Goal: Share content: Share content

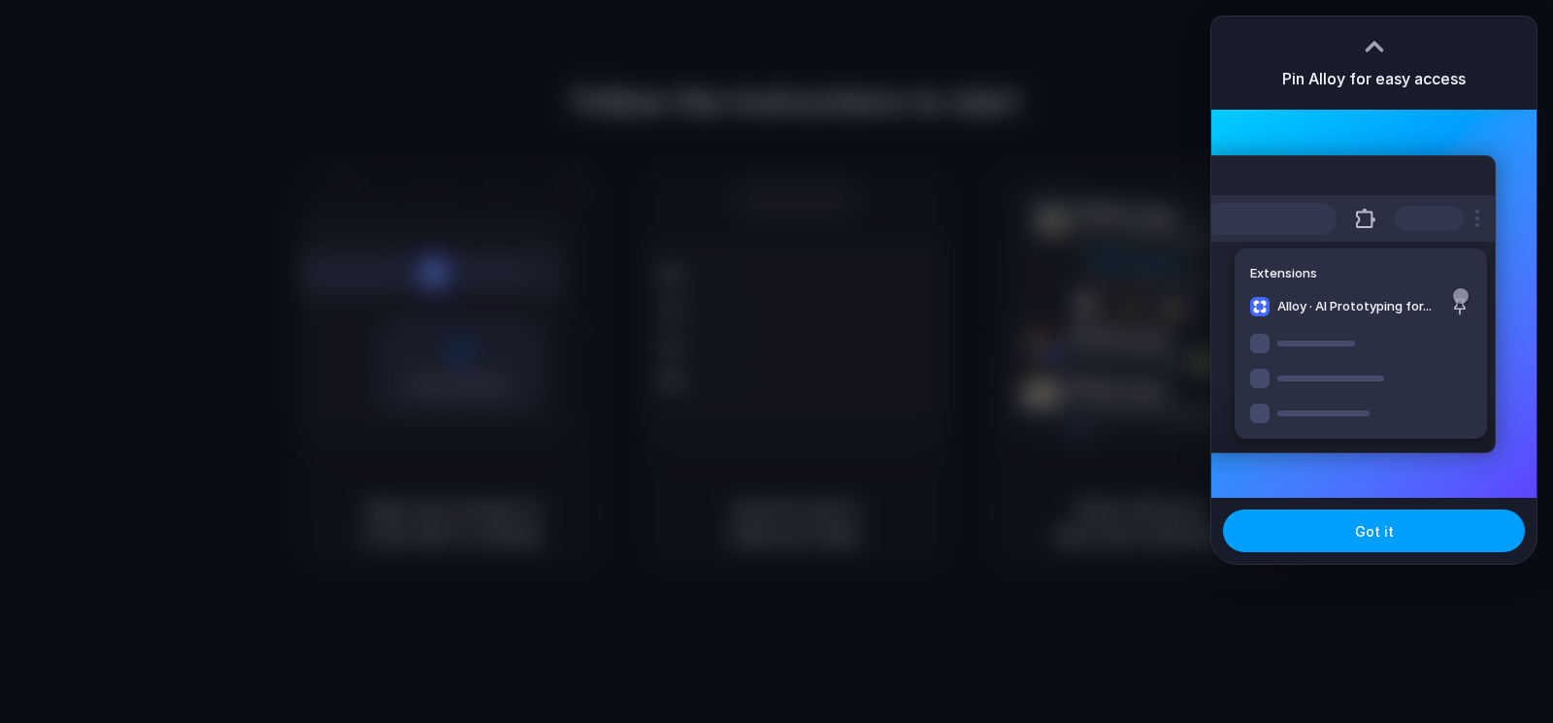
click at [1334, 535] on button "Got it" at bounding box center [1374, 531] width 302 height 43
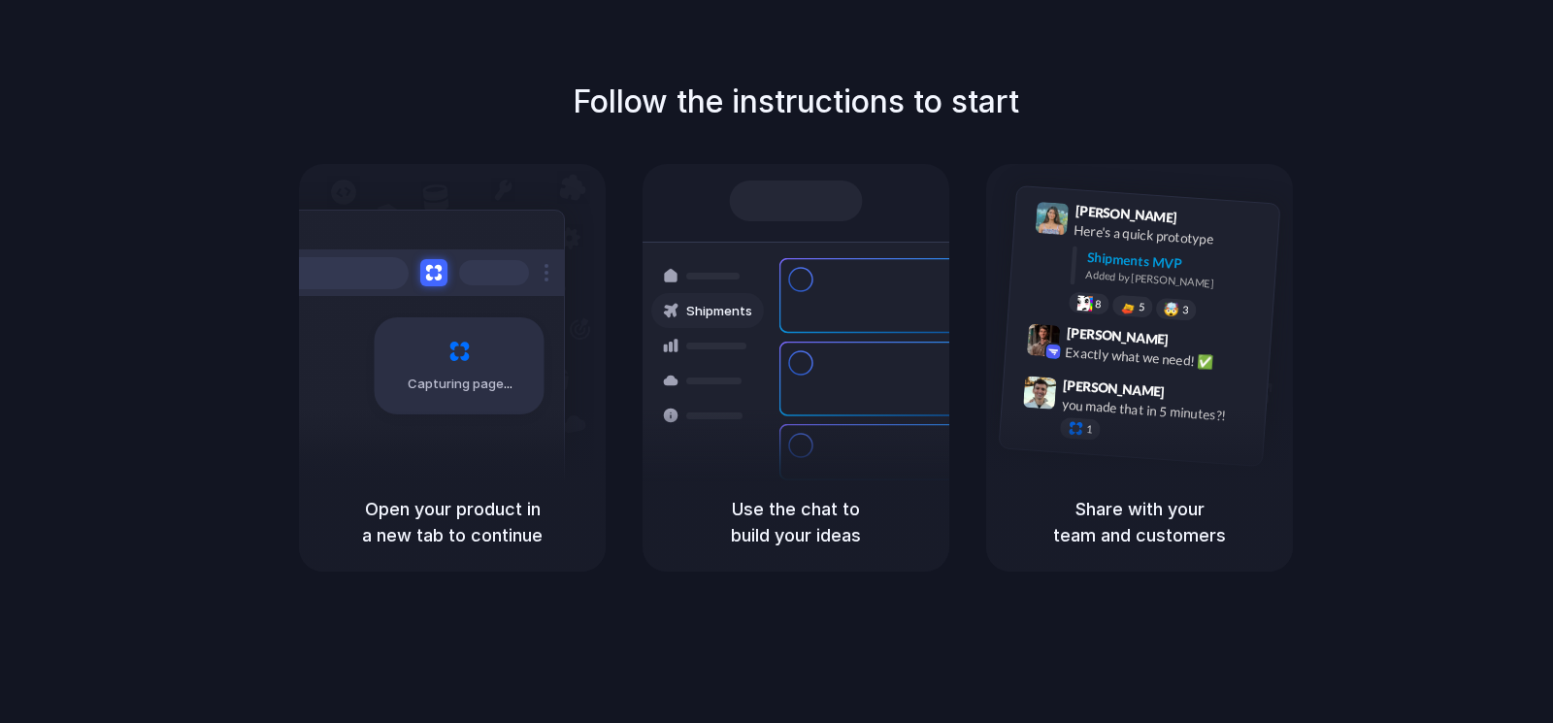
click at [1428, 144] on div "Follow the instructions to start Capturing page Open your product in a new tab …" at bounding box center [795, 325] width 1553 height 493
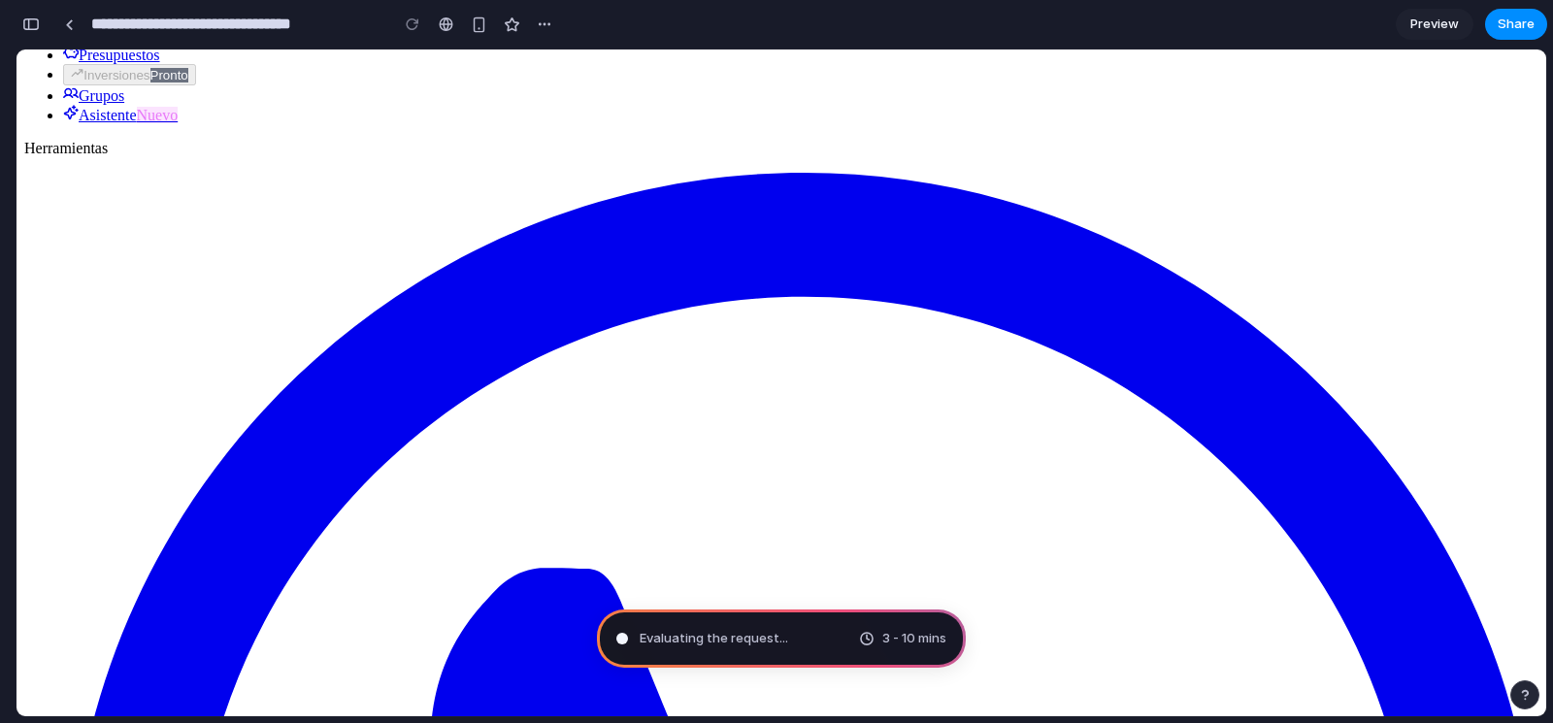
drag, startPoint x: 347, startPoint y: 479, endPoint x: 387, endPoint y: 543, distance: 76.0
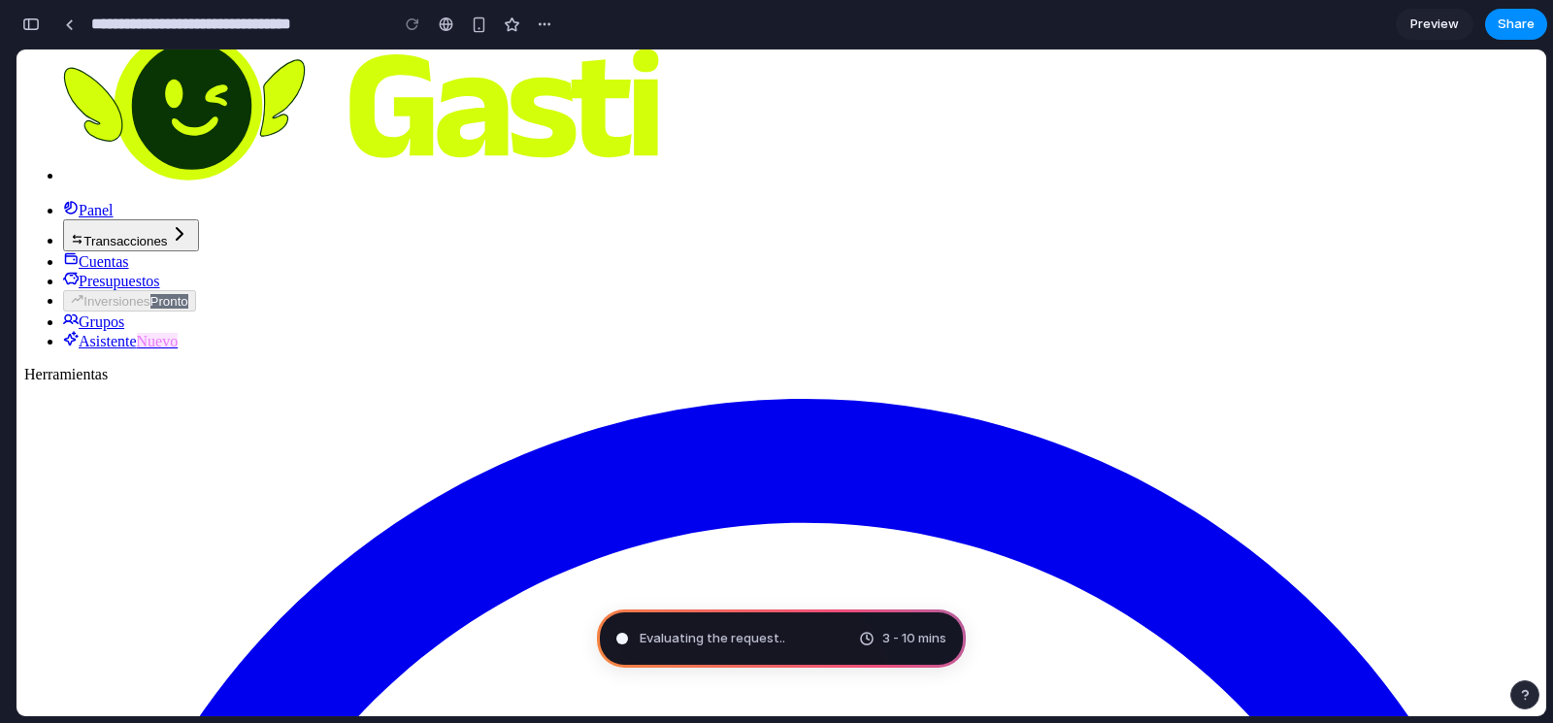
scroll to position [0, 0]
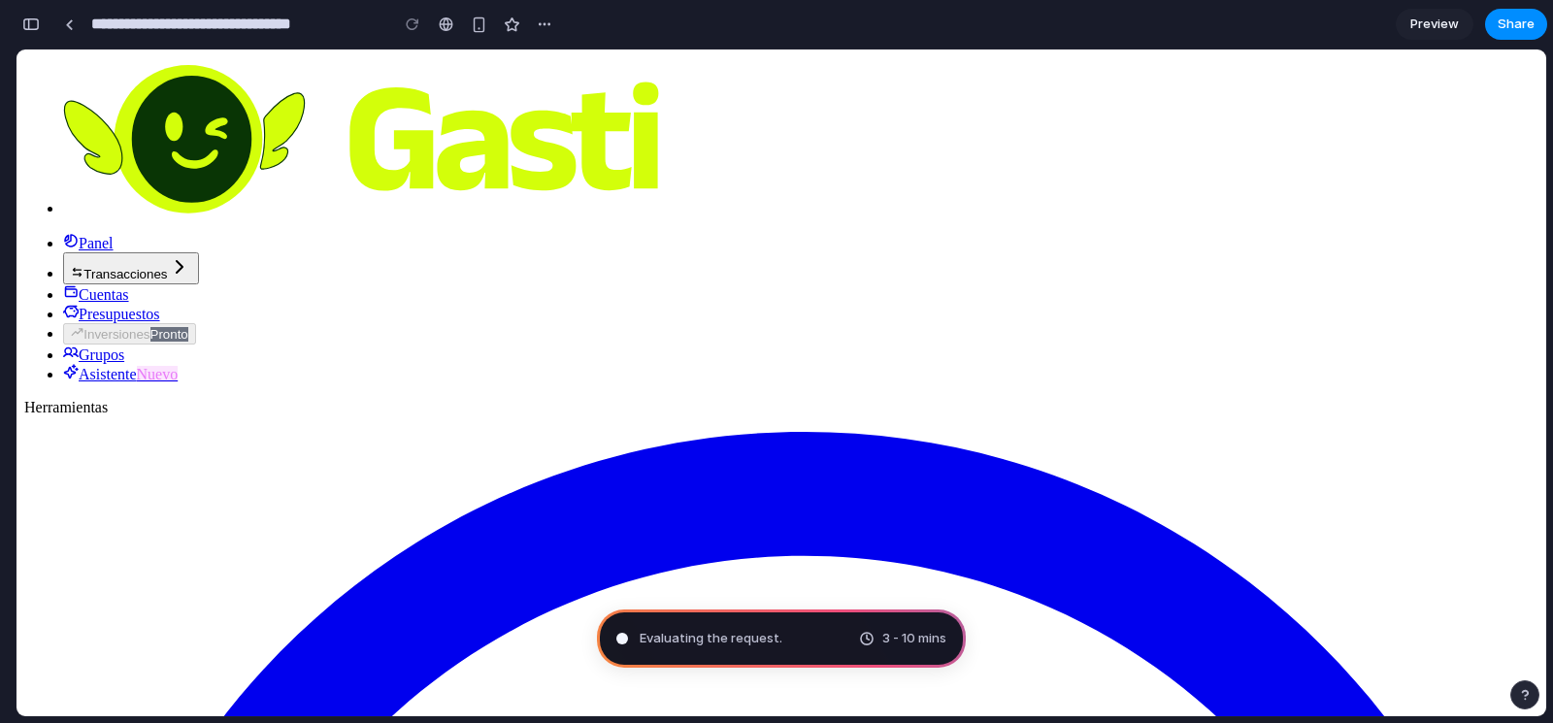
click at [782, 640] on span "Scanning for unicorn potential ..." at bounding box center [738, 638] width 197 height 19
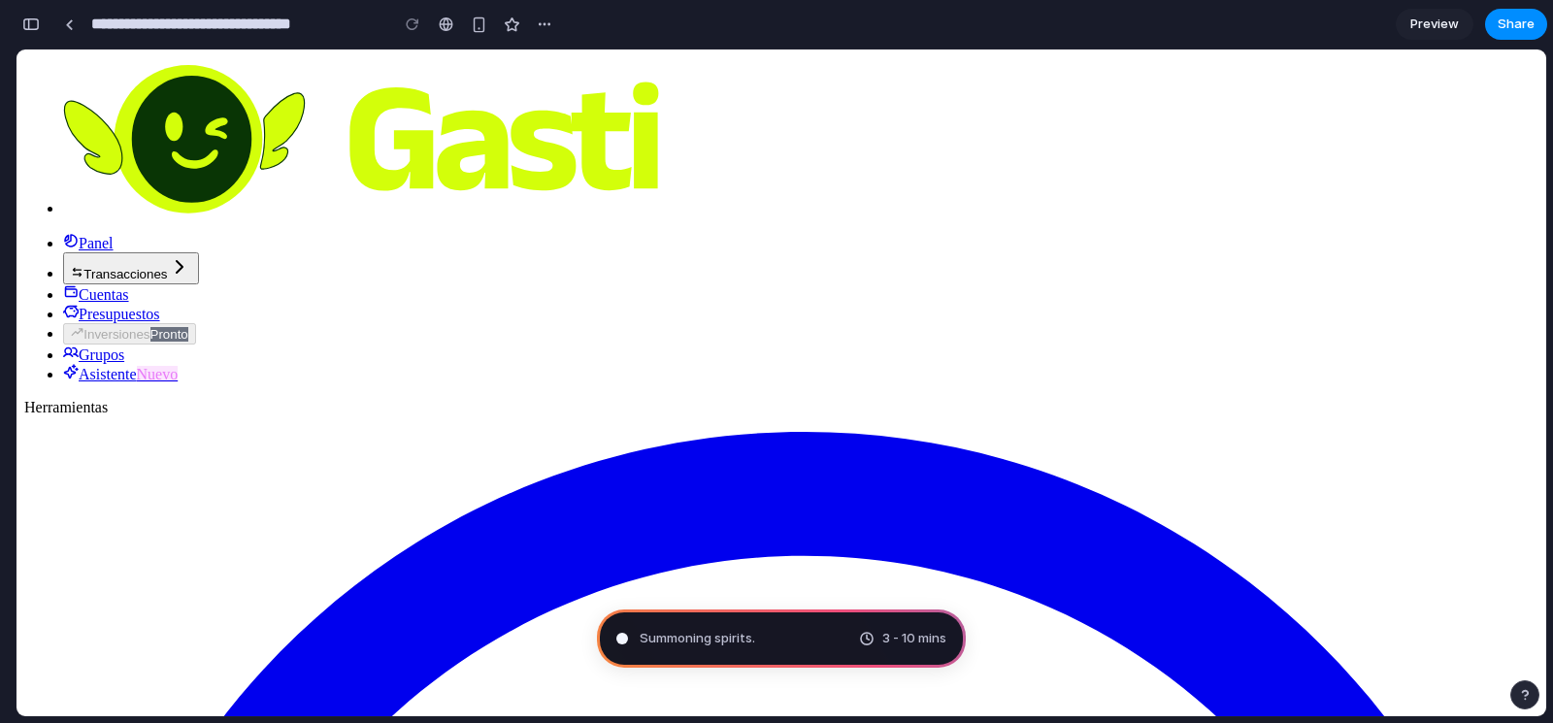
type input "**********"
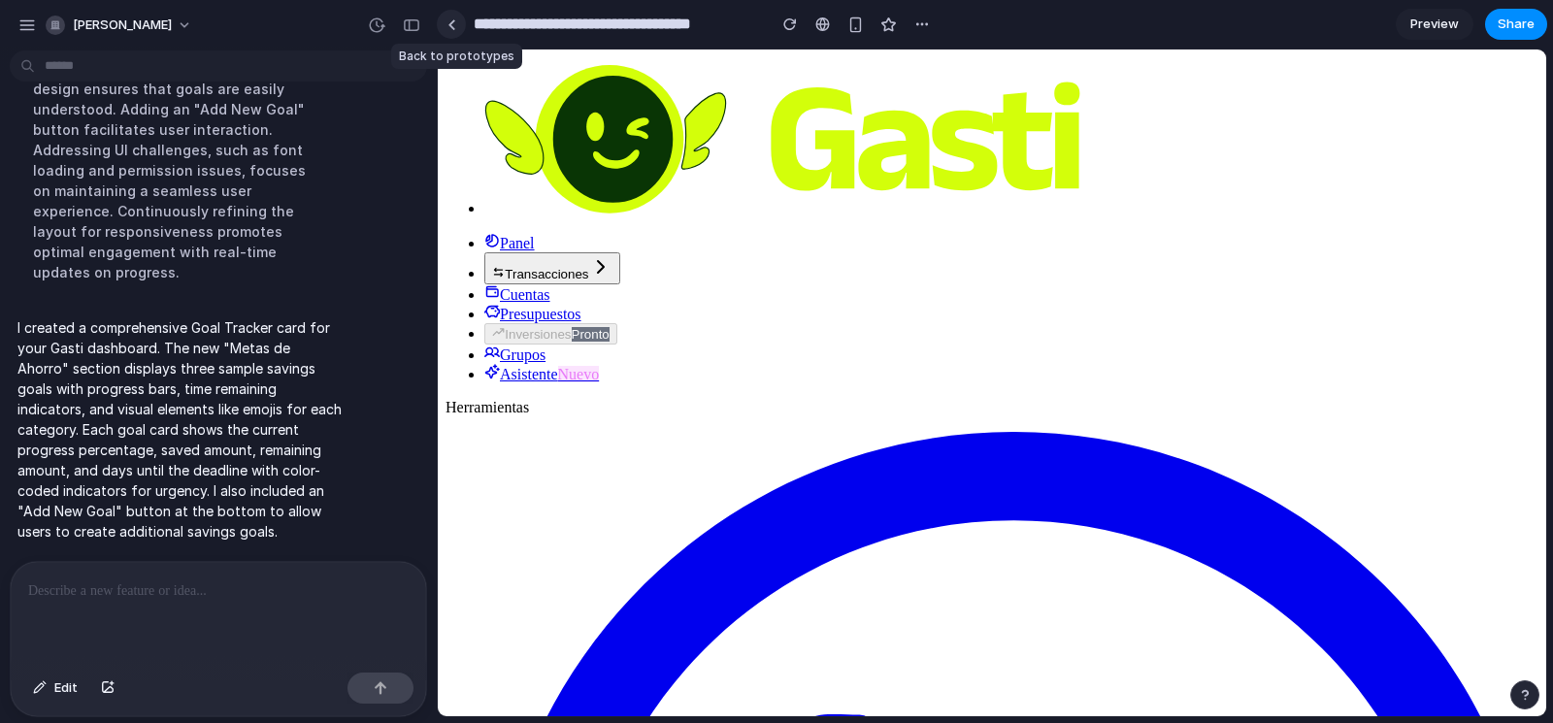
click at [450, 33] on link at bounding box center [451, 24] width 29 height 29
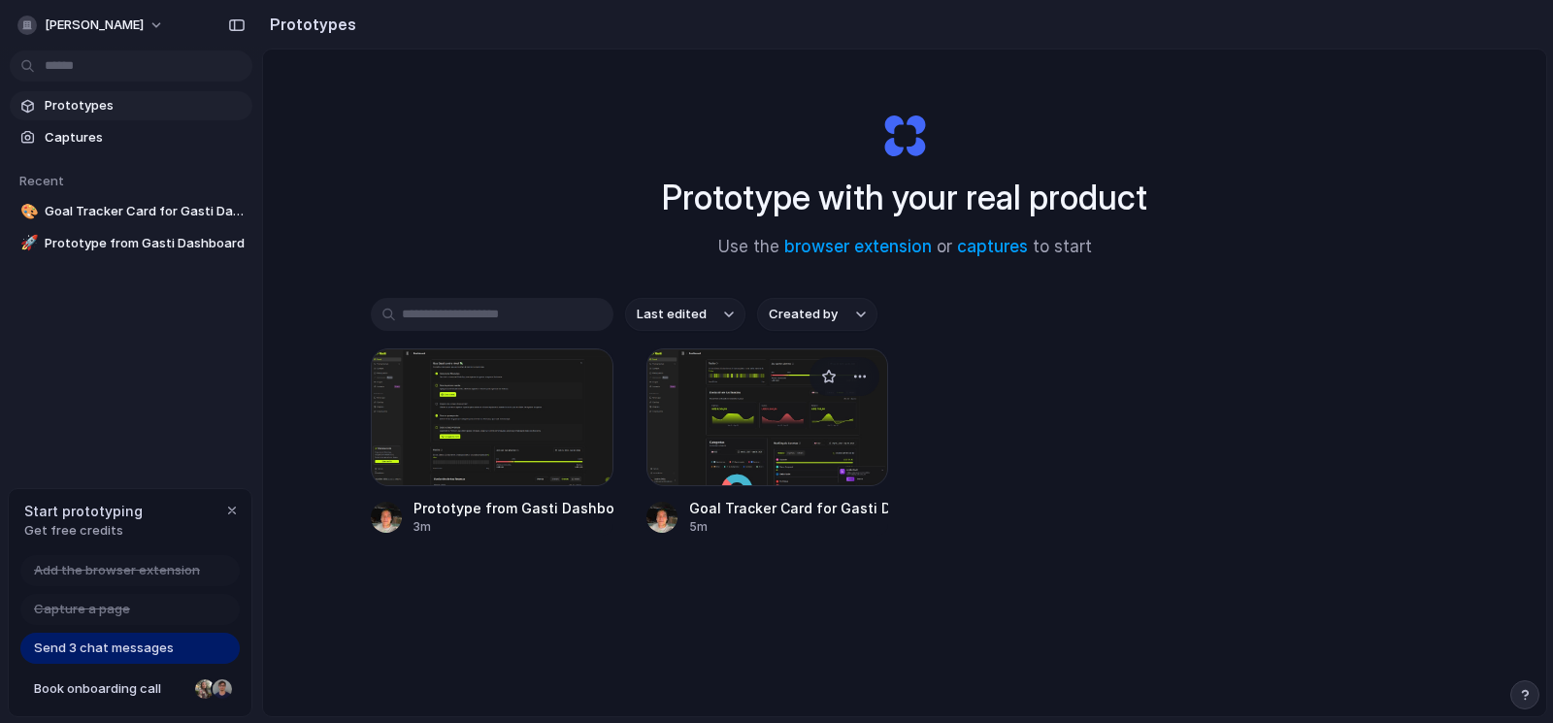
click at [765, 445] on div at bounding box center [768, 418] width 243 height 138
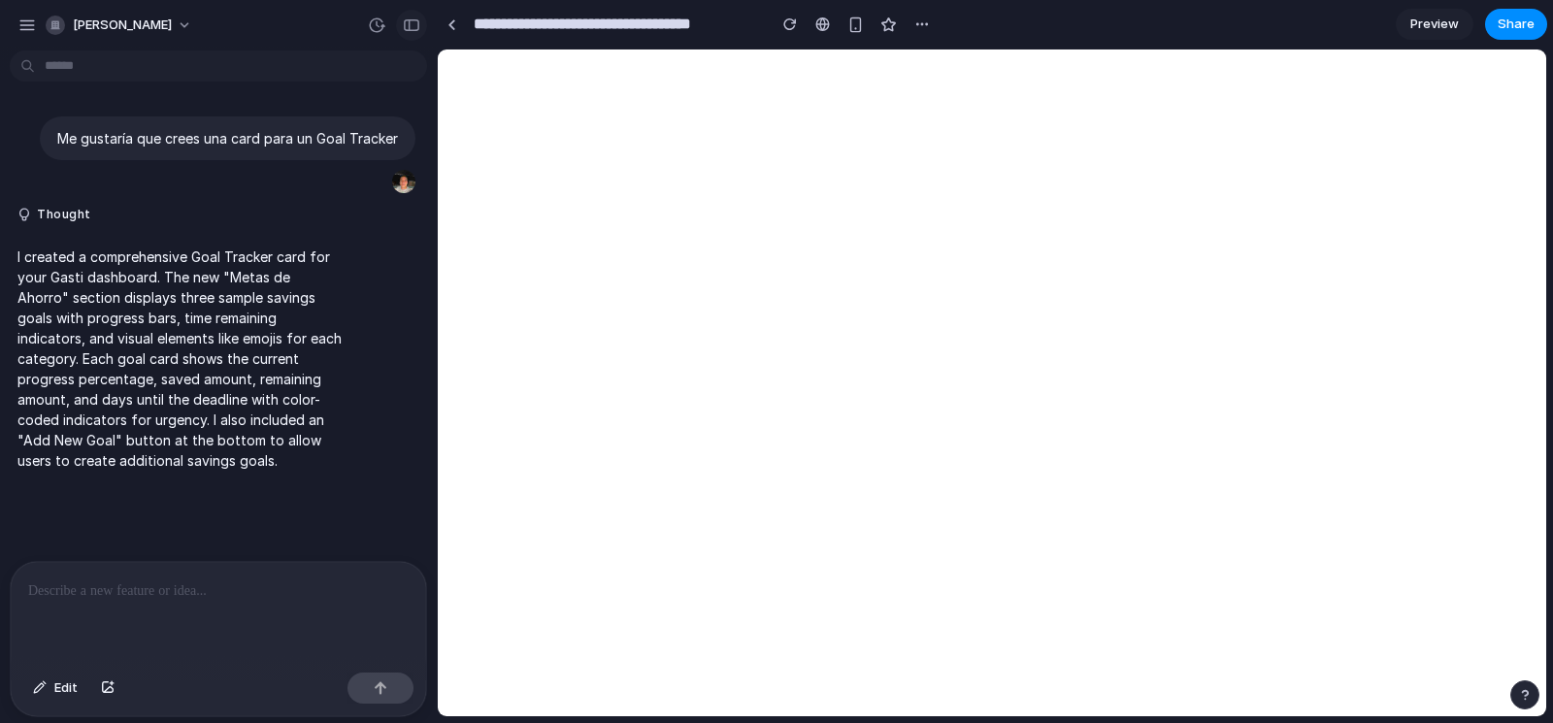
click at [407, 22] on div "button" at bounding box center [411, 25] width 17 height 14
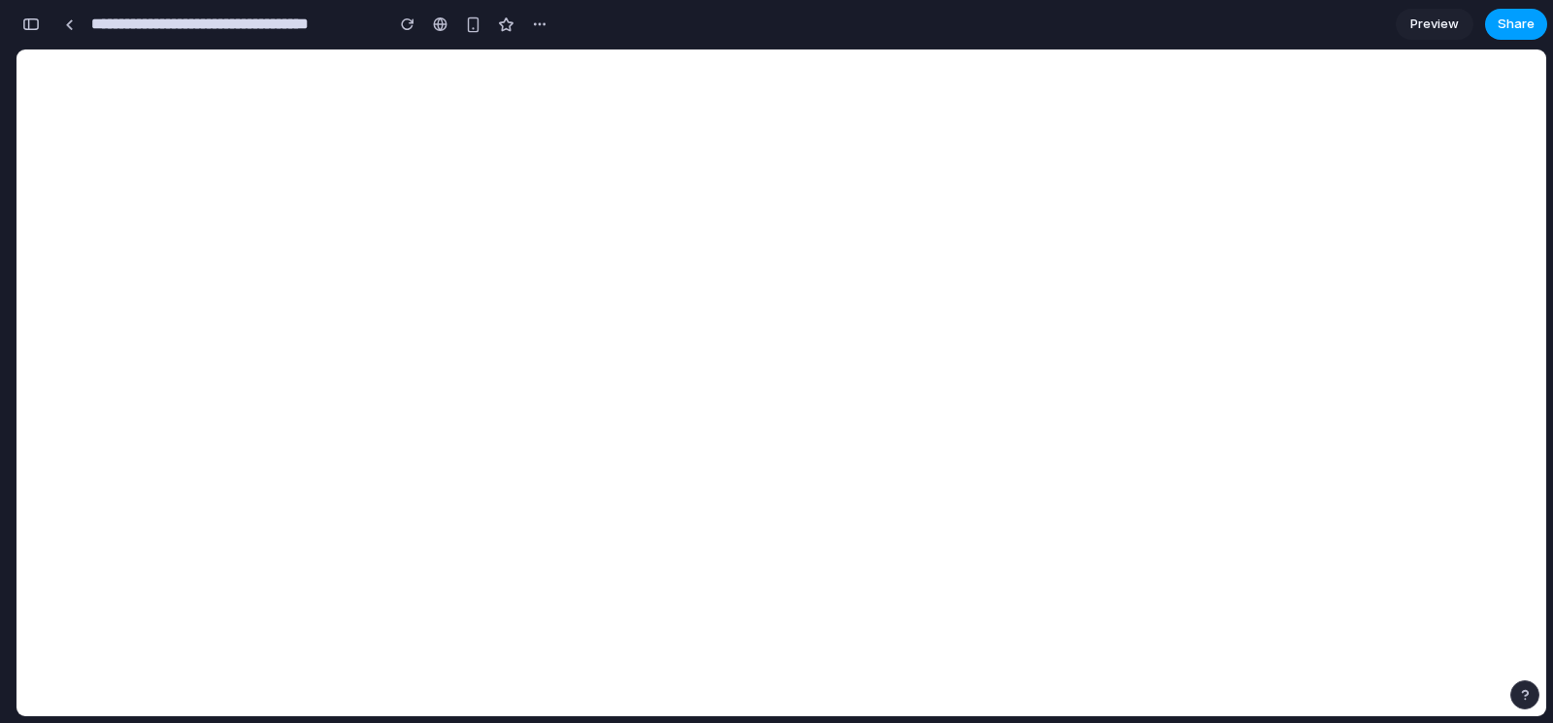
click at [1503, 15] on span "Share" at bounding box center [1516, 24] width 37 height 19
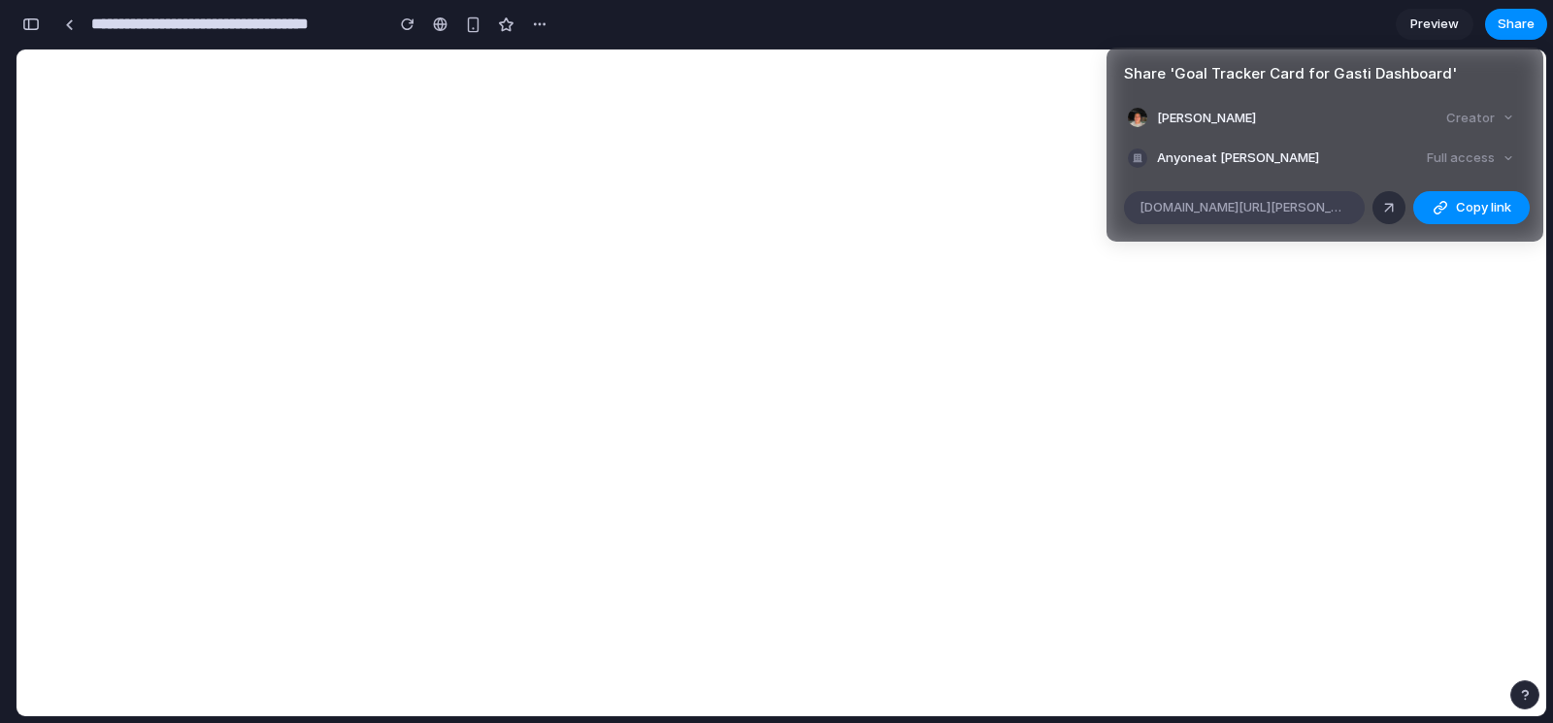
click at [1333, 203] on span "alloy.app/andres-pena/p/4b1a7781-7e48-4ae0-b6a8-de6c6a58a352" at bounding box center [1245, 207] width 210 height 19
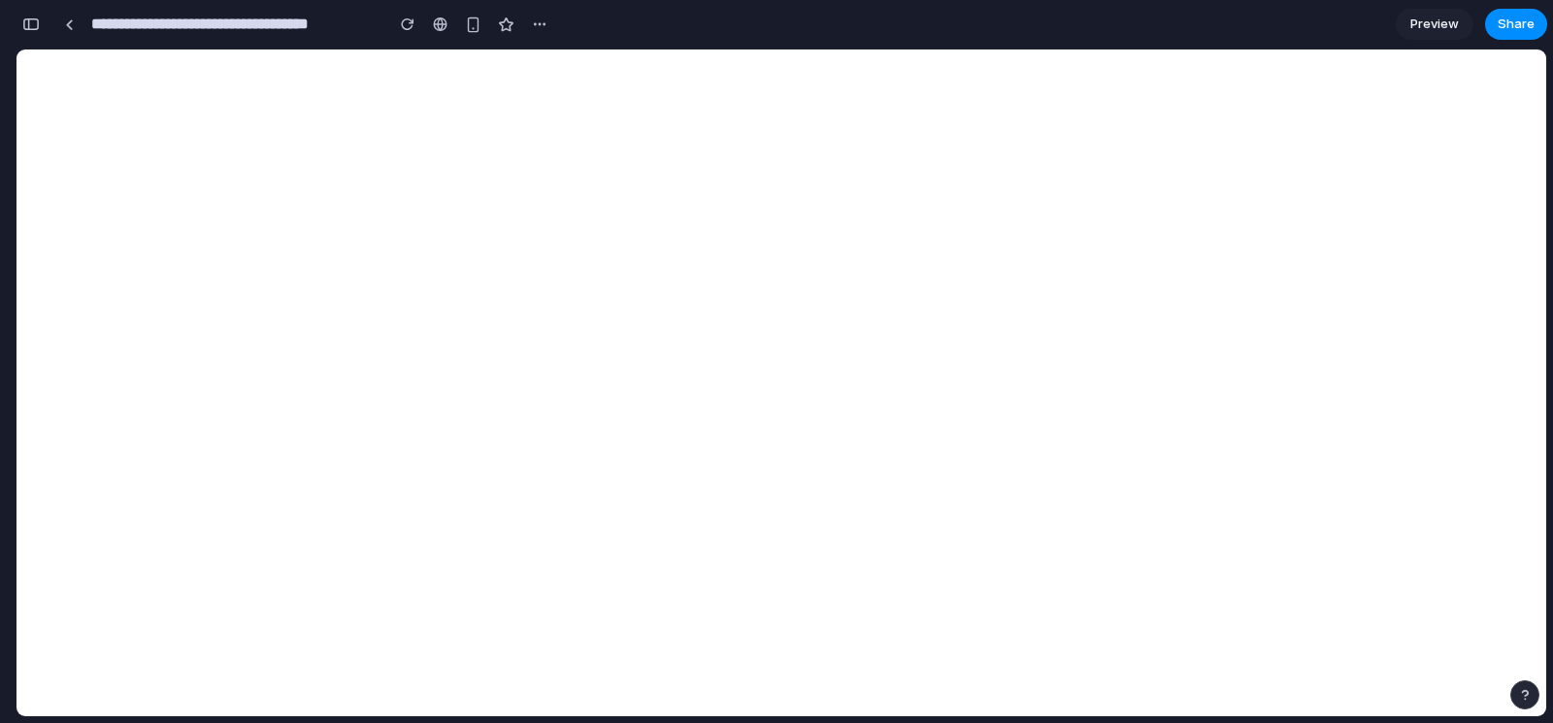
click at [809, 627] on div "Share ' Goal Tracker Card for Gasti Dashboard ' Andres Peña Creator Anyone at A…" at bounding box center [776, 361] width 1553 height 723
click at [1421, 14] on link "Preview" at bounding box center [1435, 24] width 78 height 31
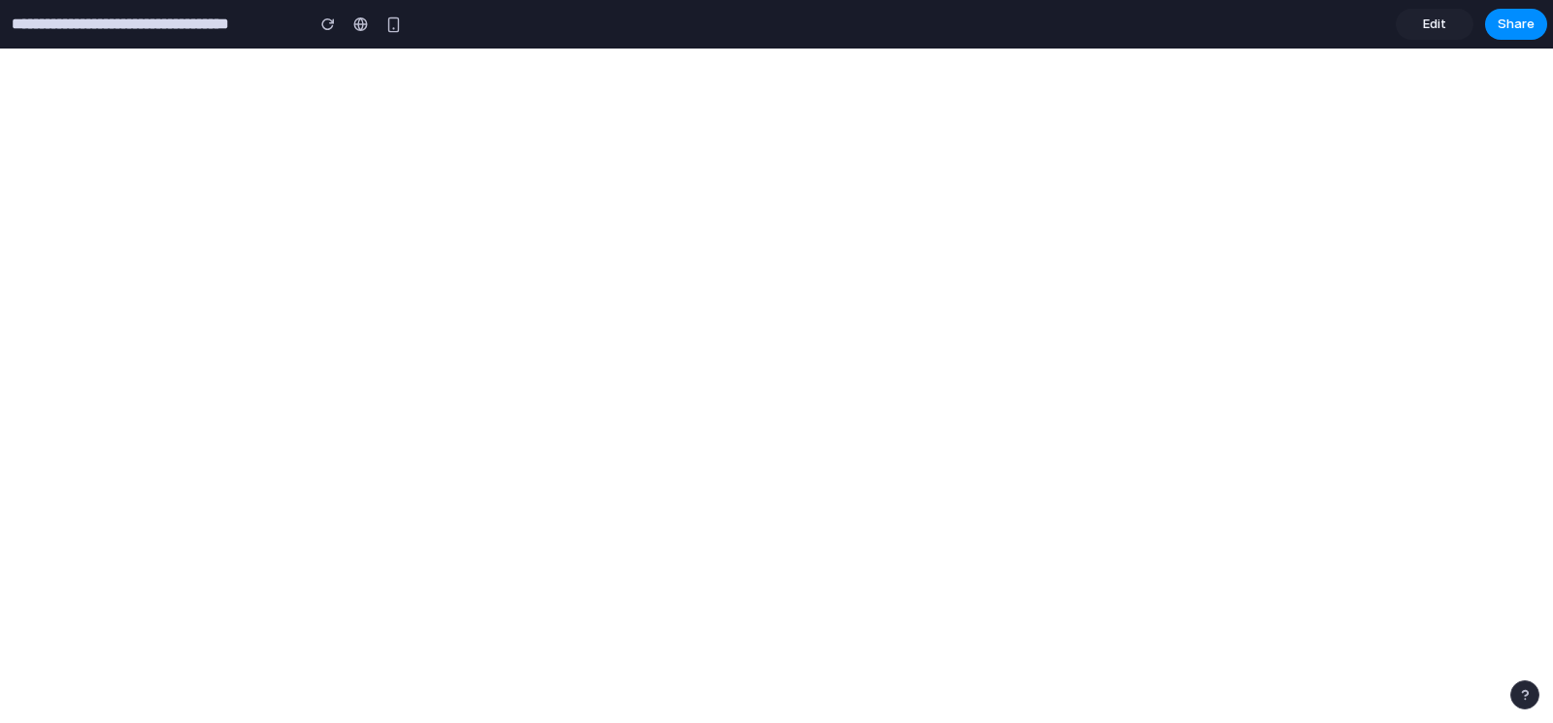
click at [1438, 15] on span "Edit" at bounding box center [1434, 24] width 23 height 19
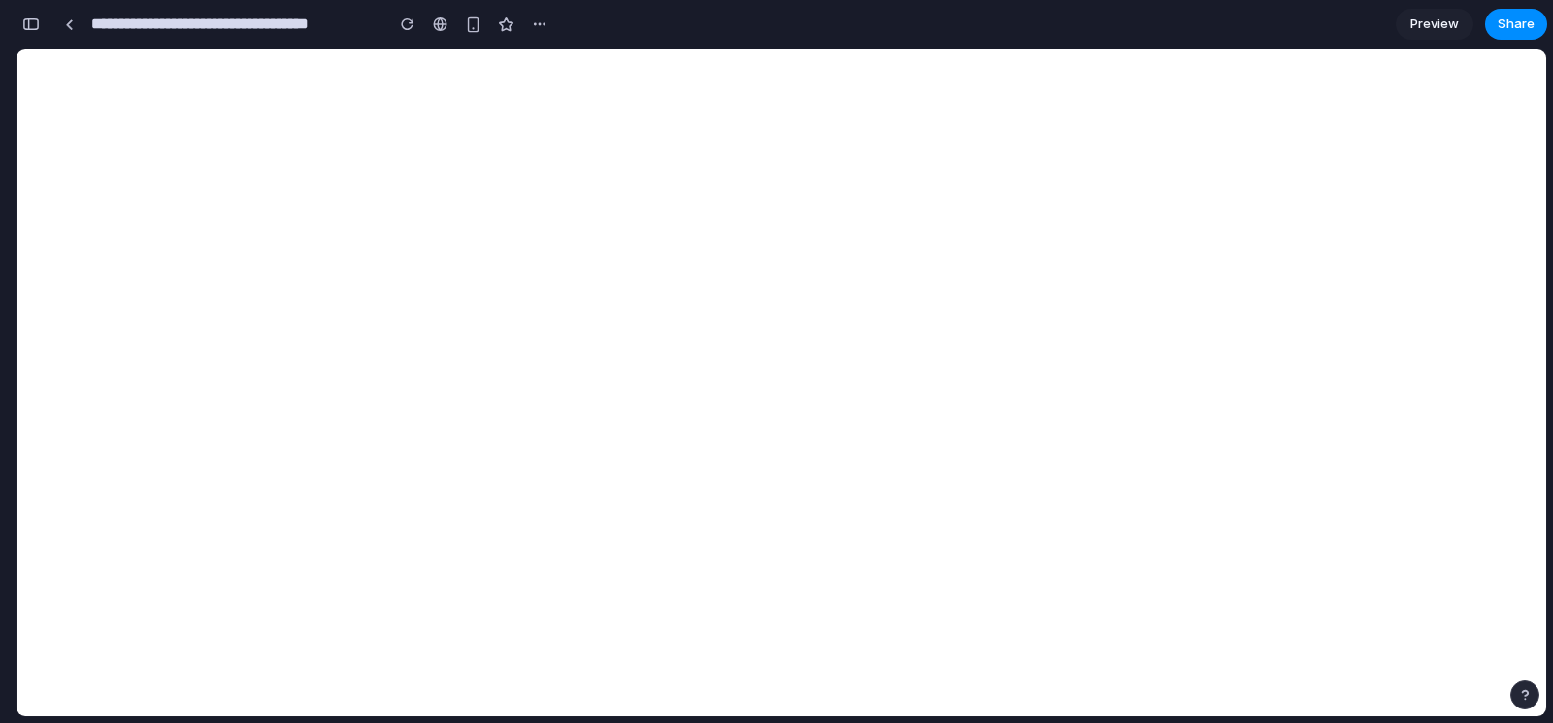
scroll to position [324, 0]
click at [1440, 30] on span "Preview" at bounding box center [1435, 24] width 49 height 19
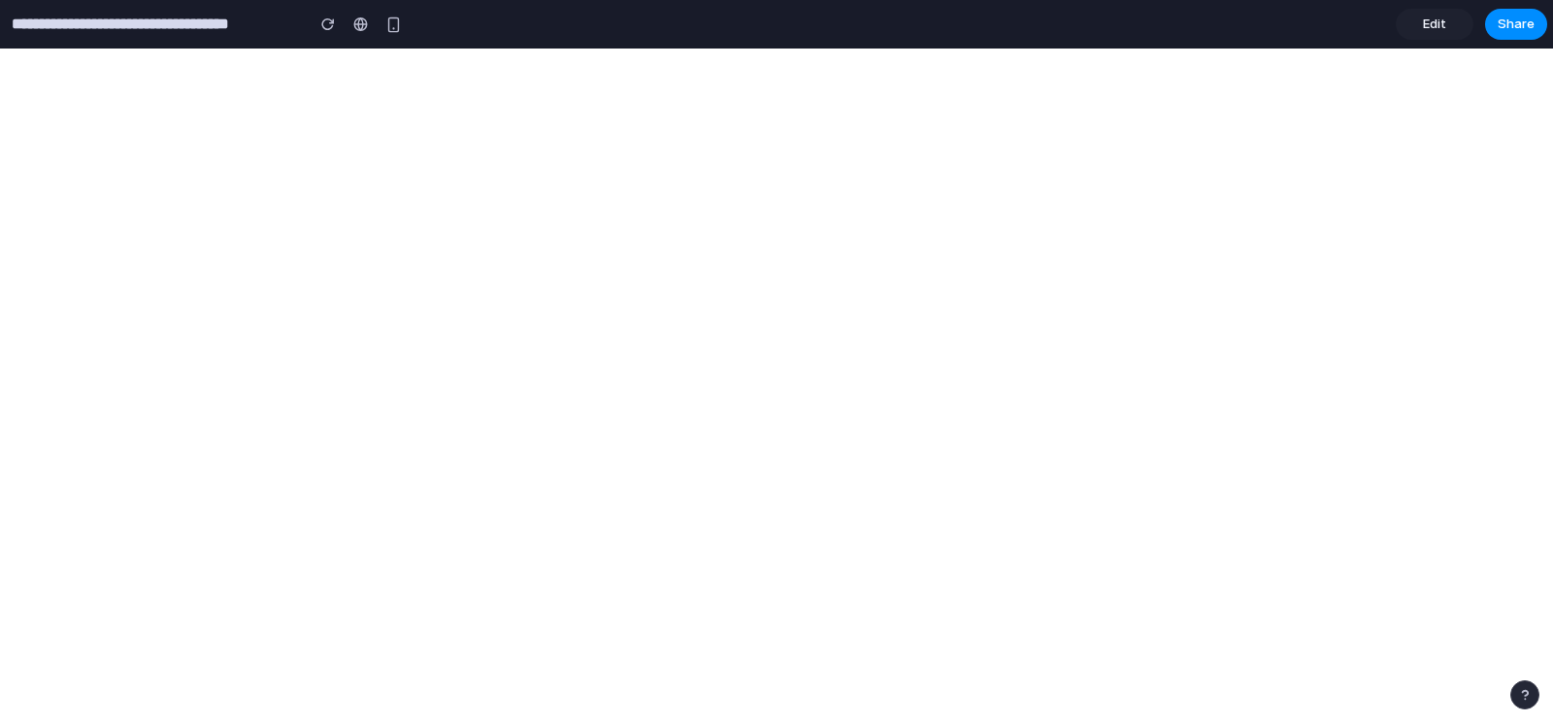
click at [1437, 25] on span "Edit" at bounding box center [1434, 24] width 23 height 19
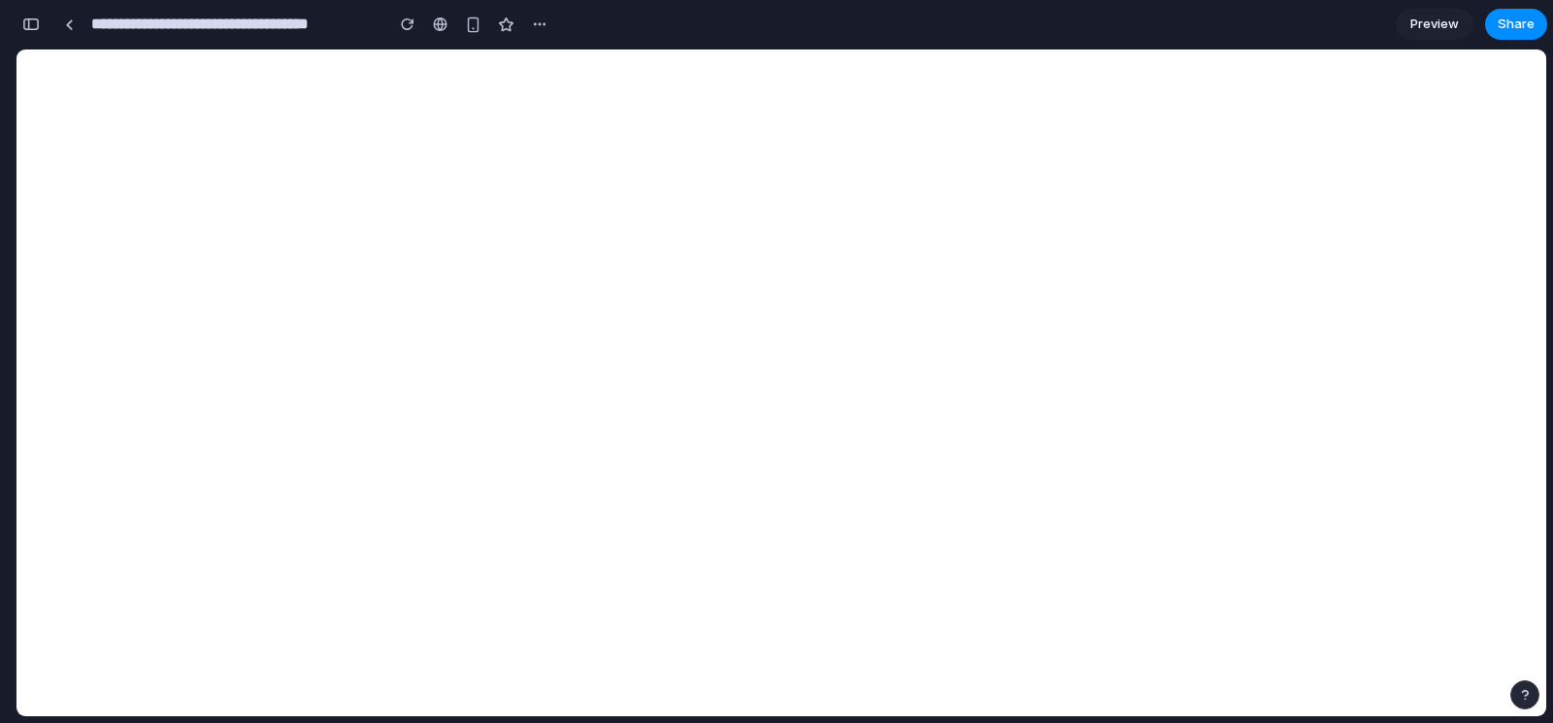
click at [33, 21] on div "button" at bounding box center [30, 24] width 17 height 14
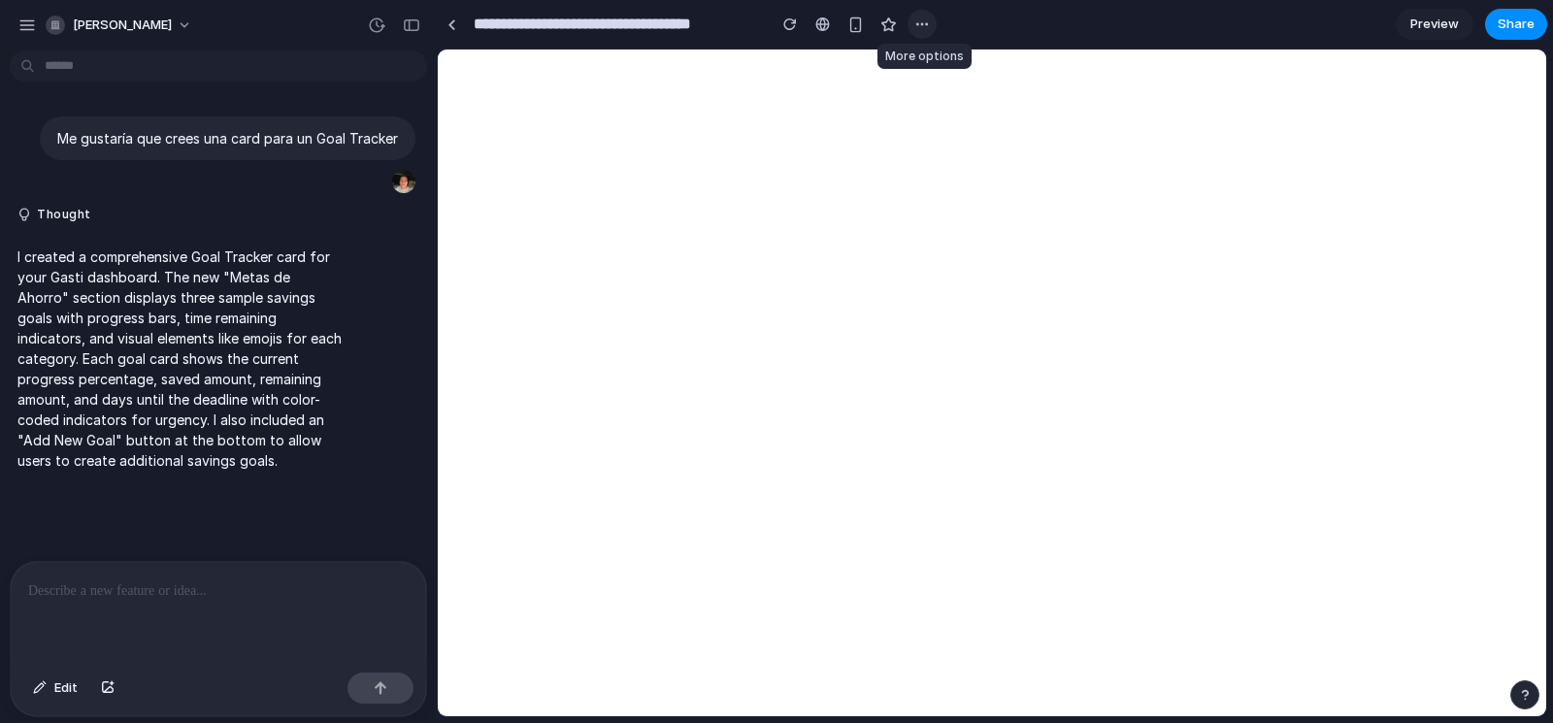
click at [927, 18] on div "button" at bounding box center [923, 25] width 16 height 16
click at [819, 70] on div "Duplicate Delete" at bounding box center [776, 361] width 1553 height 723
click at [29, 31] on div "button" at bounding box center [26, 25] width 17 height 17
click at [69, 696] on span "Edit" at bounding box center [65, 688] width 23 height 19
click at [54, 697] on span "Edit" at bounding box center [65, 688] width 23 height 19
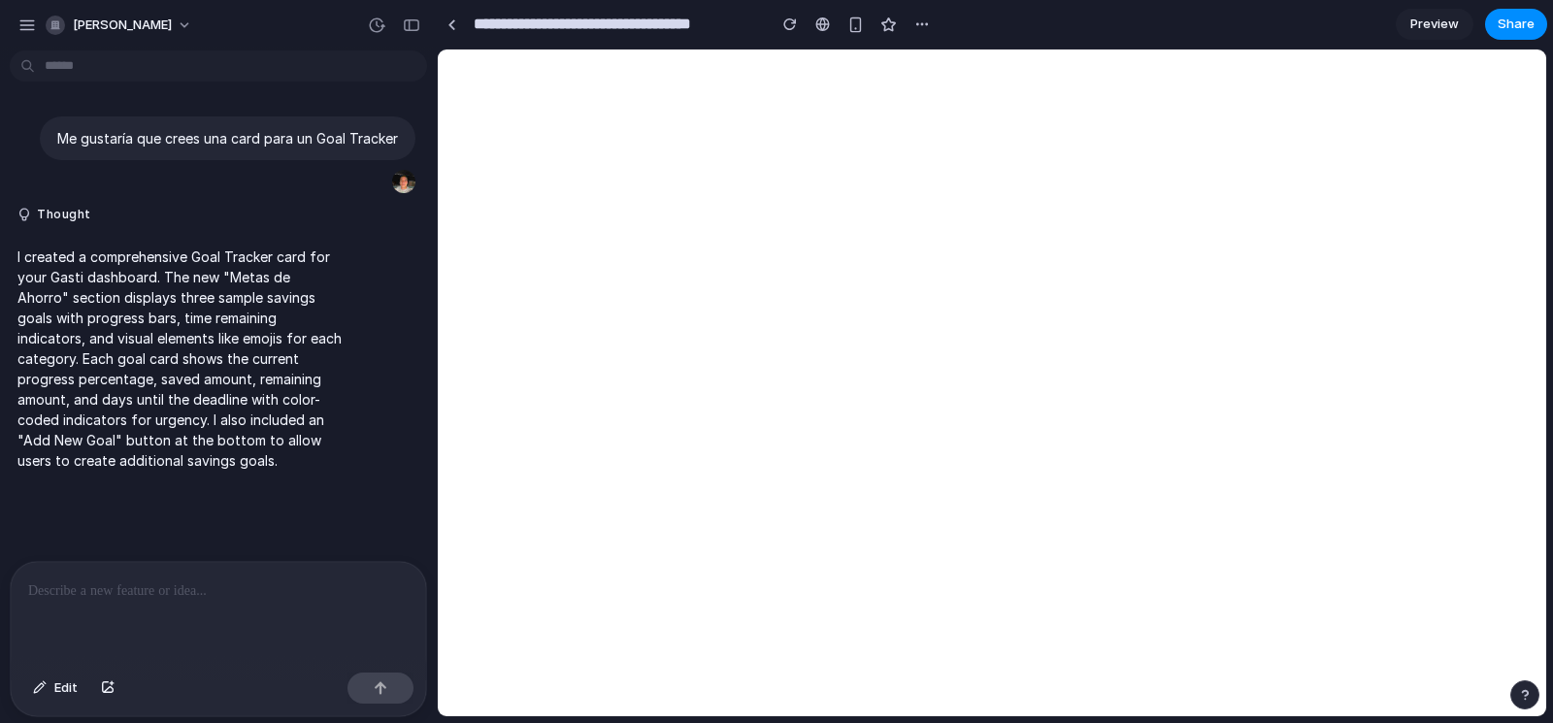
click at [192, 604] on div at bounding box center [219, 613] width 416 height 103
click at [1453, 23] on span "Preview" at bounding box center [1435, 24] width 49 height 19
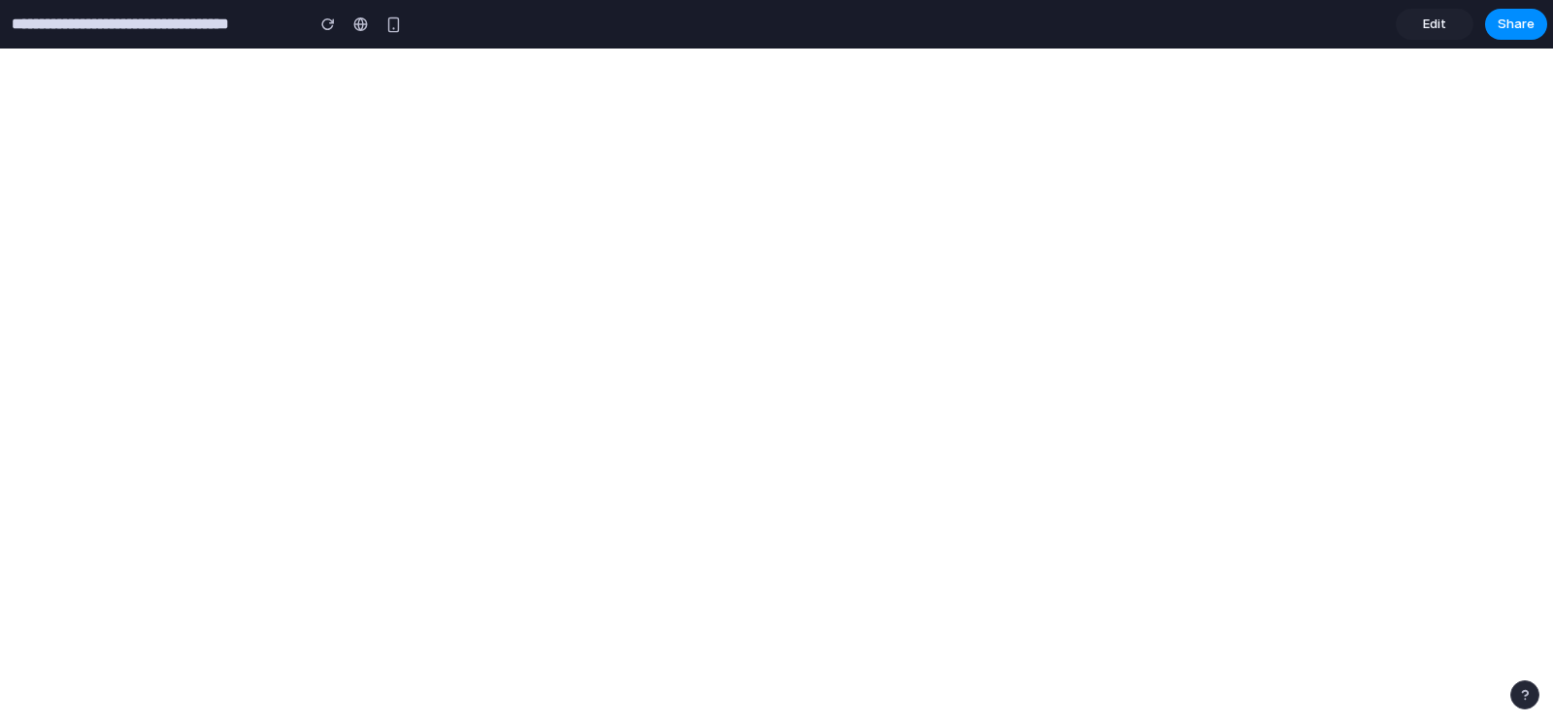
click at [1424, 31] on span "Edit" at bounding box center [1434, 24] width 23 height 19
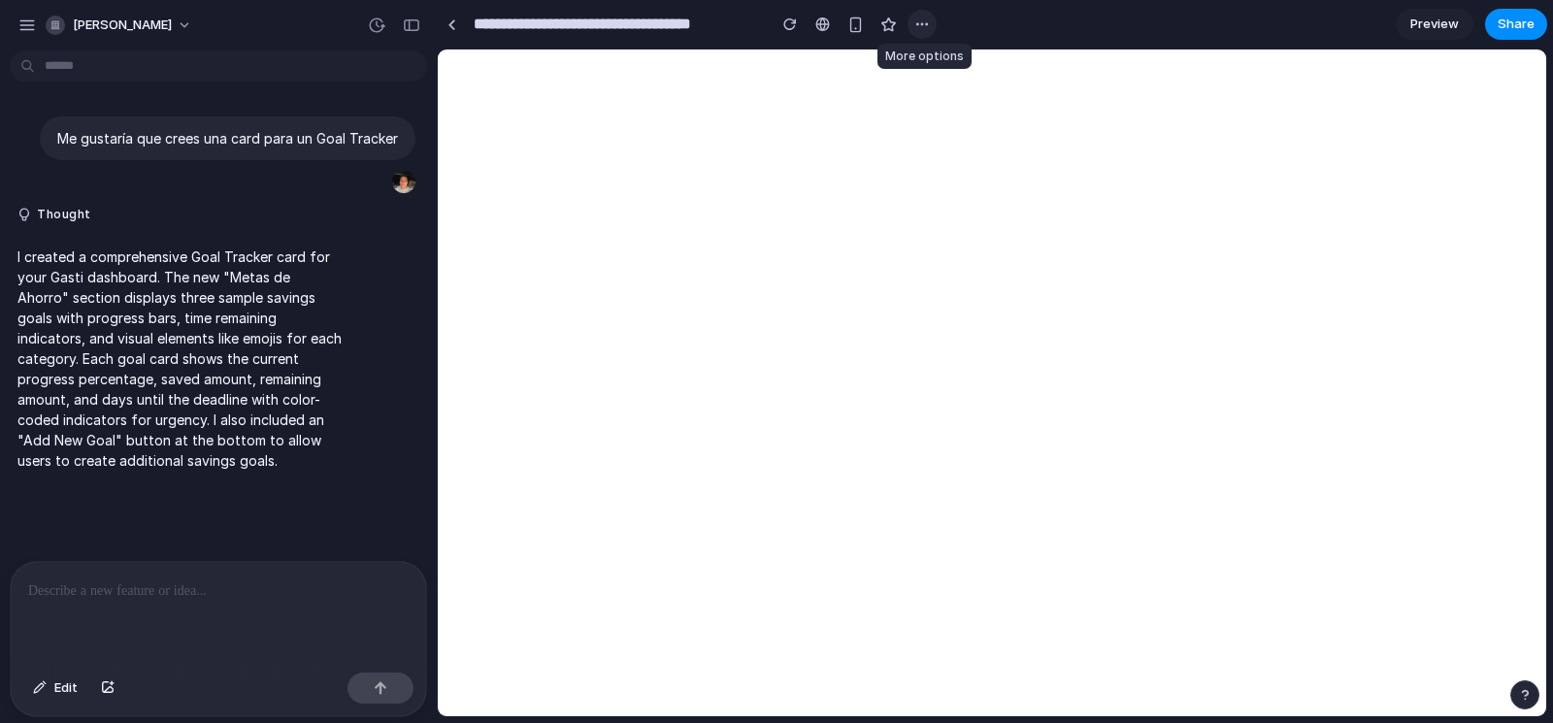
click at [930, 21] on button "button" at bounding box center [922, 24] width 29 height 29
click at [850, 78] on div "Duplicate Delete" at bounding box center [776, 361] width 1553 height 723
click at [136, 23] on span "[PERSON_NAME]" at bounding box center [122, 25] width 99 height 19
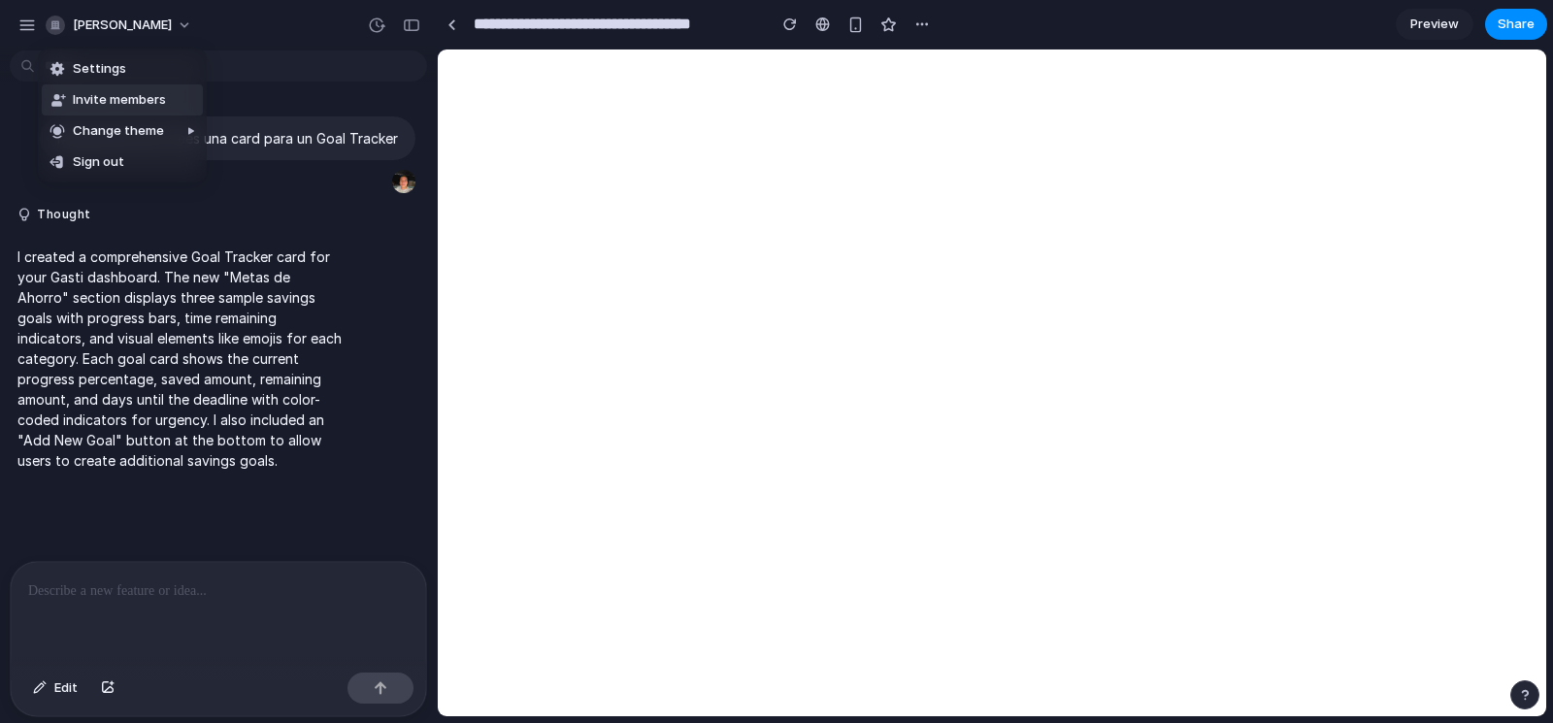
click at [845, 65] on div "Settings Invite members Change theme Sign out" at bounding box center [776, 361] width 1553 height 723
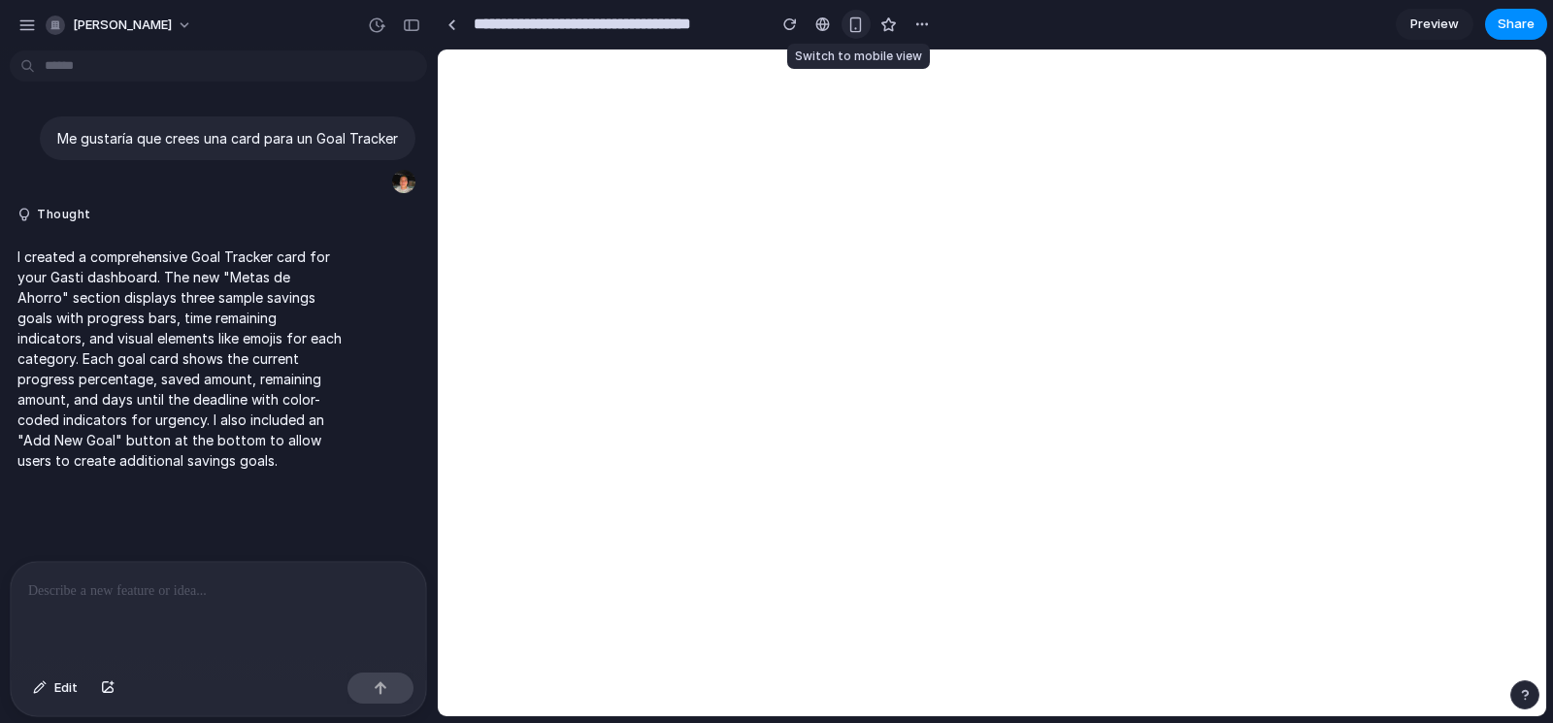
click at [858, 22] on div "button" at bounding box center [856, 25] width 17 height 17
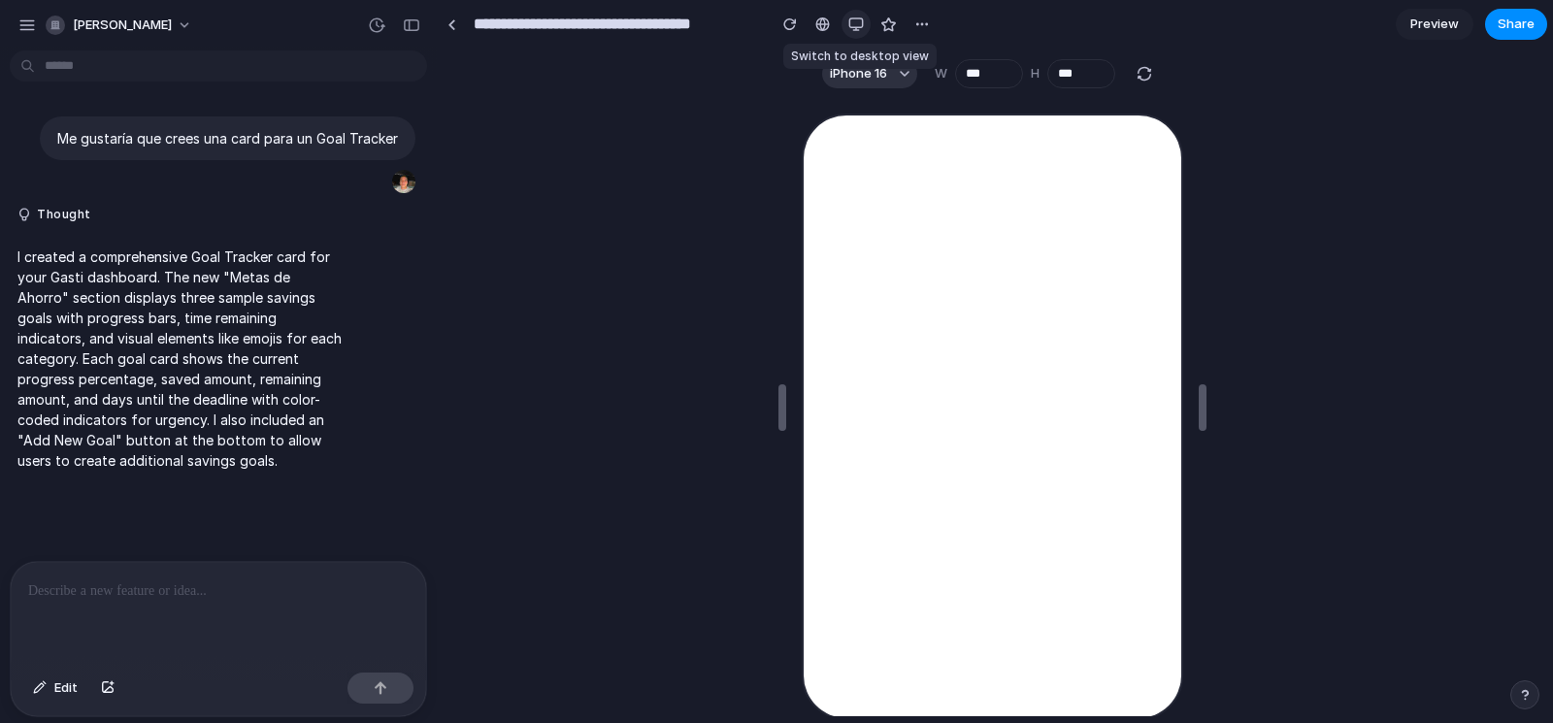
click at [856, 32] on button "button" at bounding box center [856, 24] width 29 height 29
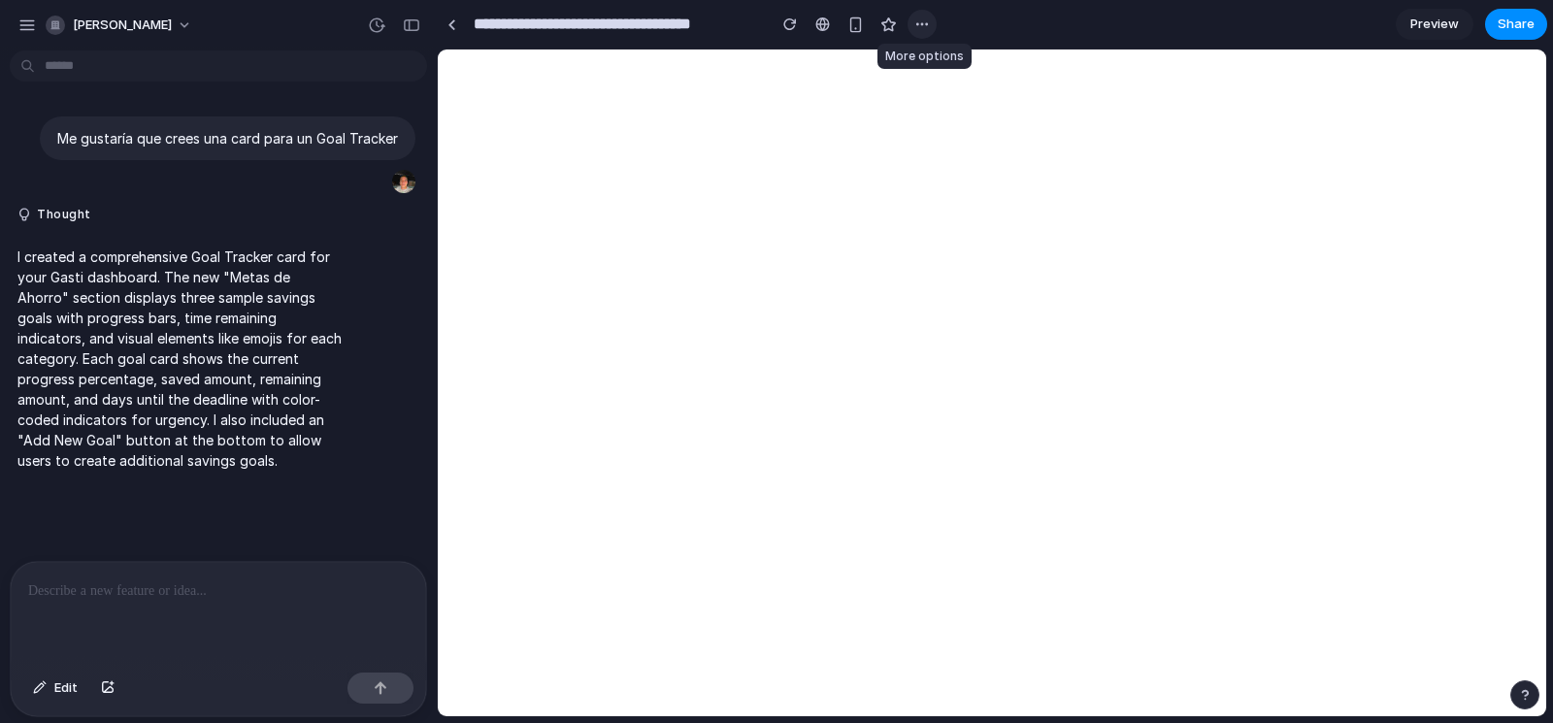
click at [923, 24] on div "button" at bounding box center [923, 25] width 16 height 16
click at [869, 166] on div "Duplicate Delete" at bounding box center [776, 361] width 1553 height 723
click at [1514, 32] on span "Share" at bounding box center [1516, 24] width 37 height 19
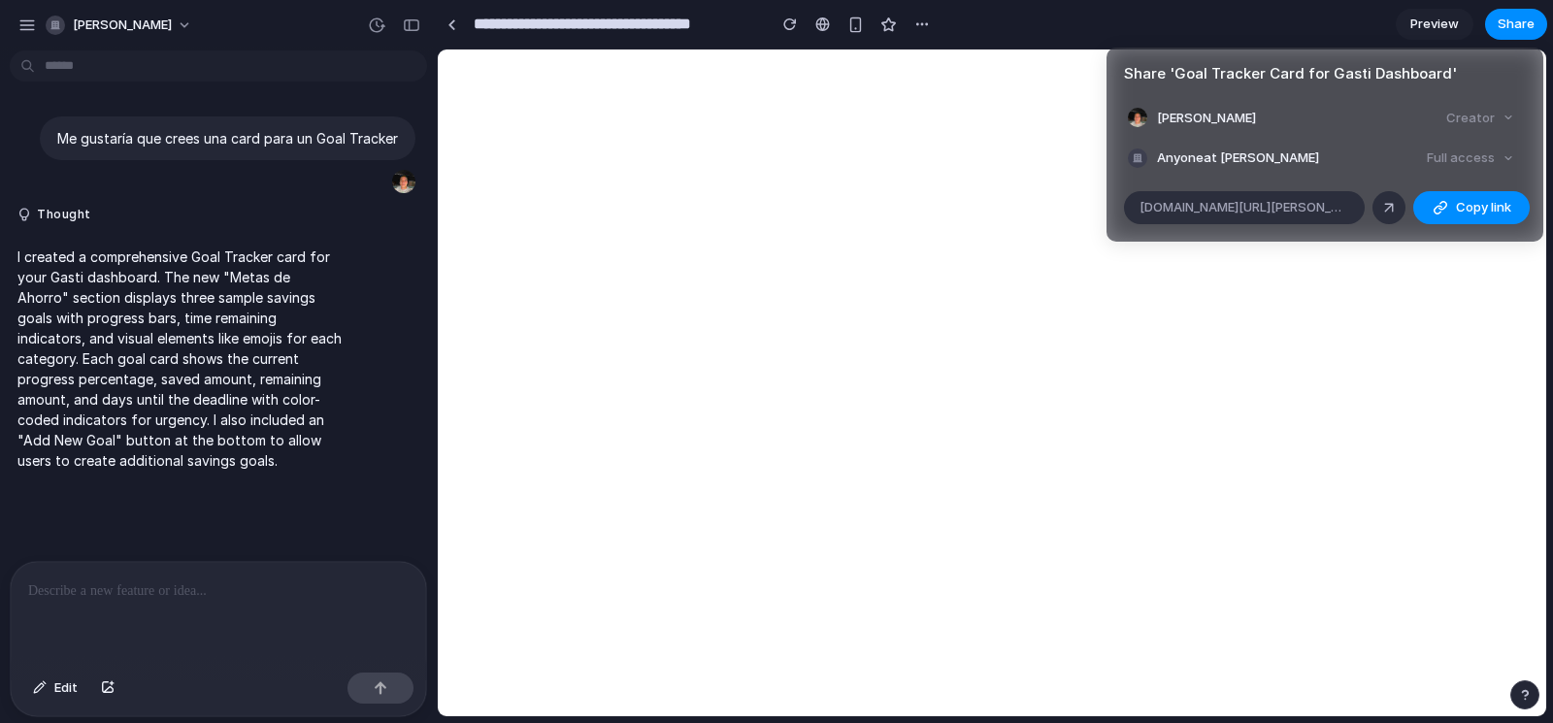
click at [1455, 168] on div "Full access" at bounding box center [1470, 158] width 103 height 27
click at [1477, 167] on div "Full access" at bounding box center [1470, 158] width 103 height 27
click at [1051, 426] on div "Share ' Goal Tracker Card for Gasti Dashboard ' Andres Peña Creator Anyone at A…" at bounding box center [776, 361] width 1553 height 723
